Goal: Transaction & Acquisition: Purchase product/service

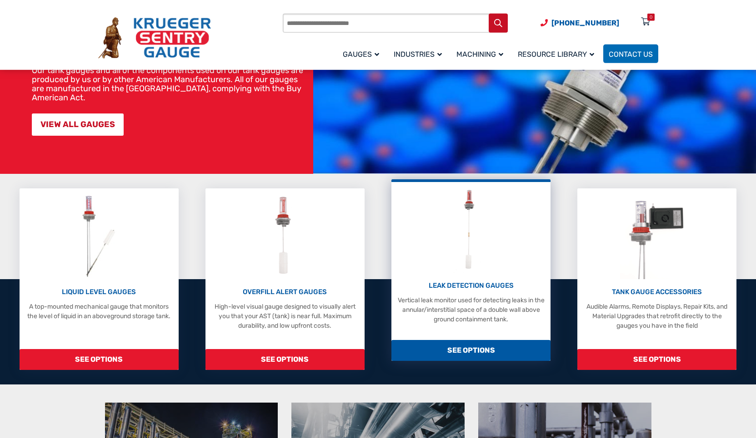
scroll to position [125, 0]
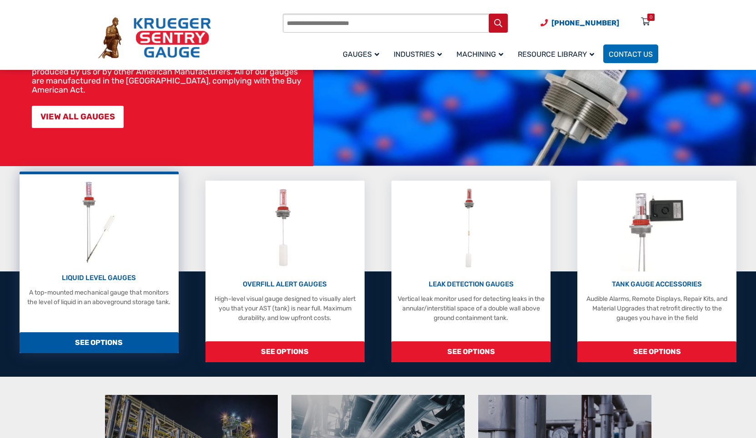
click at [119, 262] on div "LIQUID LEVEL GAUGES A top-mounted mechanical gauge that monitors the level of l…" at bounding box center [98, 243] width 149 height 128
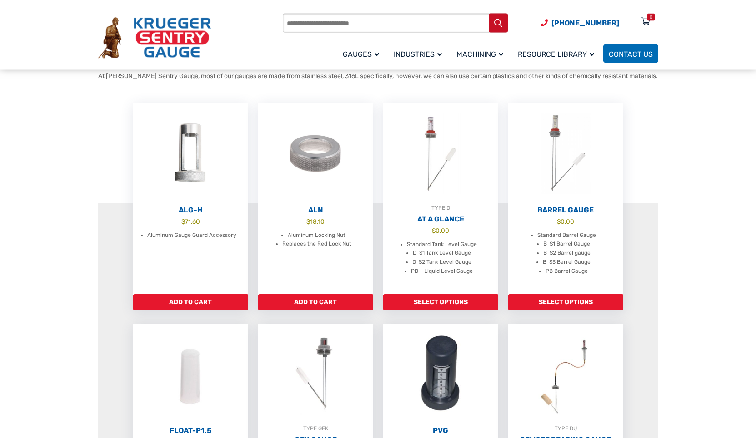
scroll to position [251, 0]
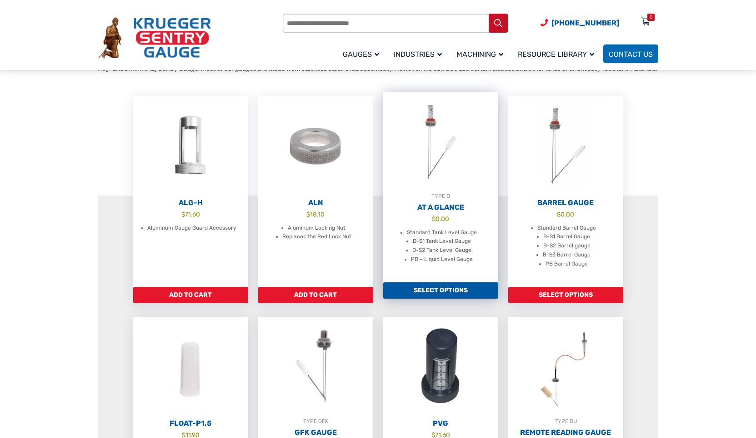
click at [426, 216] on link "TYPE D At A Glance $ 0.00 Standard Tank Level Gauge D-S1 Tank Level Gauge D-S2 …" at bounding box center [440, 187] width 115 height 191
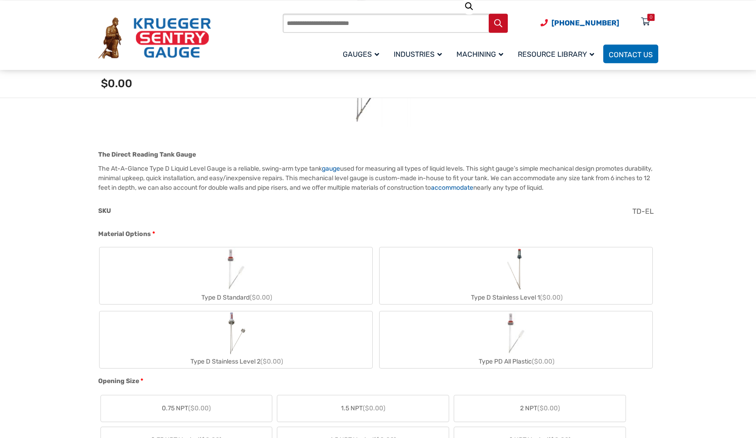
scroll to position [251, 0]
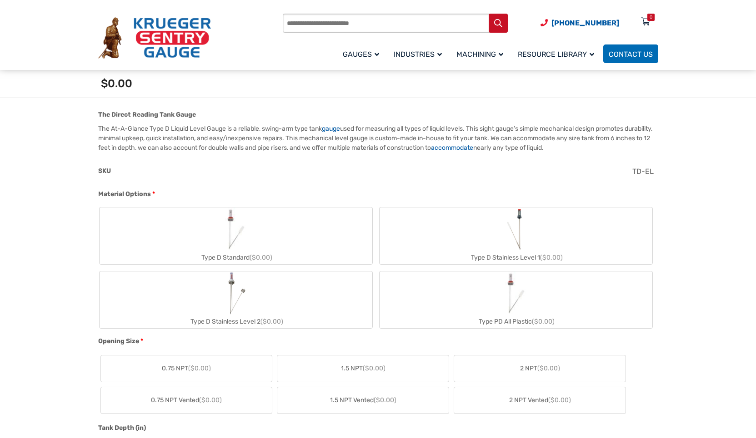
click at [276, 244] on label "Type D Standard ($0.00)" at bounding box center [236, 236] width 273 height 57
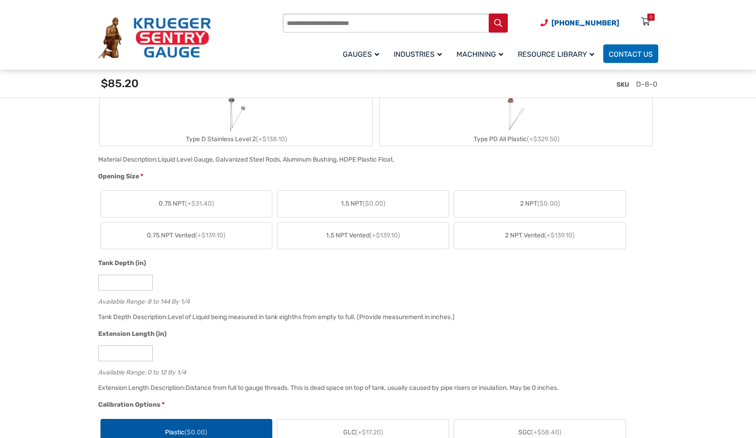
scroll to position [439, 0]
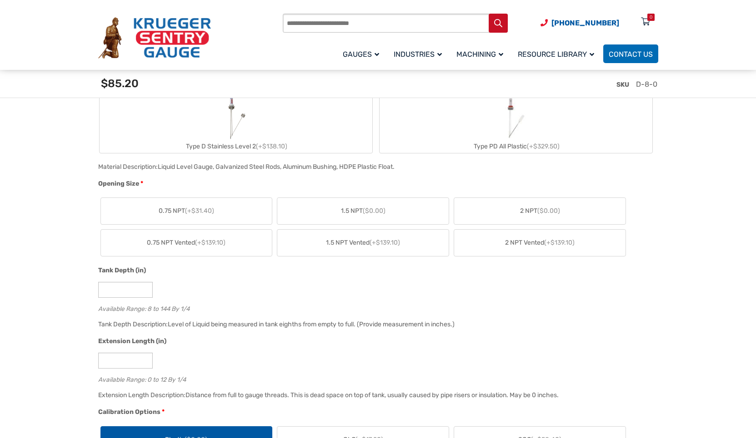
click at [499, 219] on label "2 NPT ($0.00)" at bounding box center [539, 211] width 171 height 26
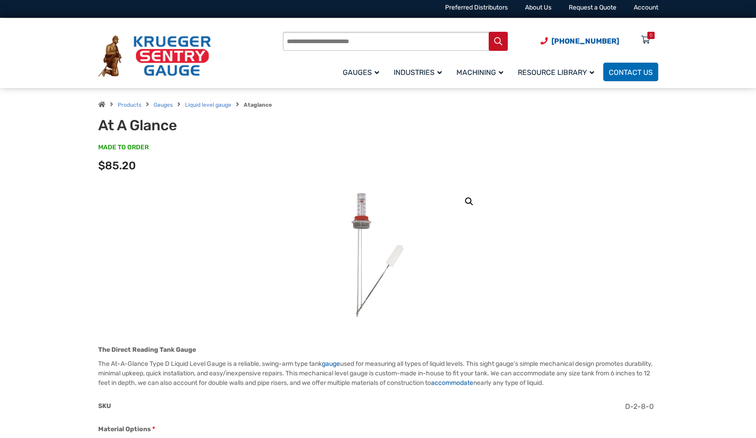
scroll to position [0, 0]
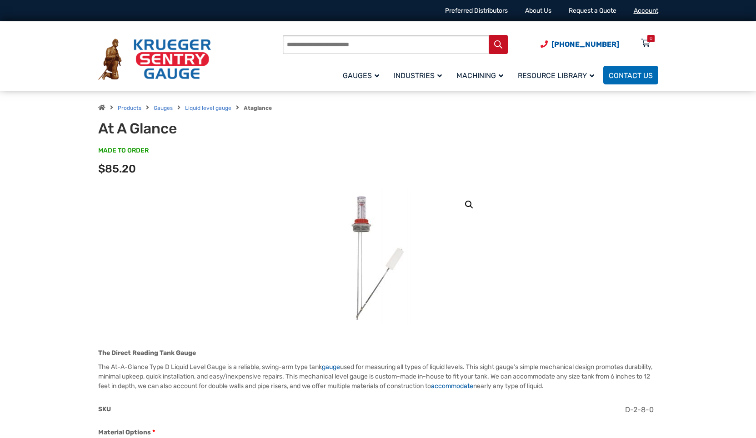
click at [647, 14] on link "Account" at bounding box center [645, 11] width 25 height 8
